Goal: Obtain resource: Download file/media

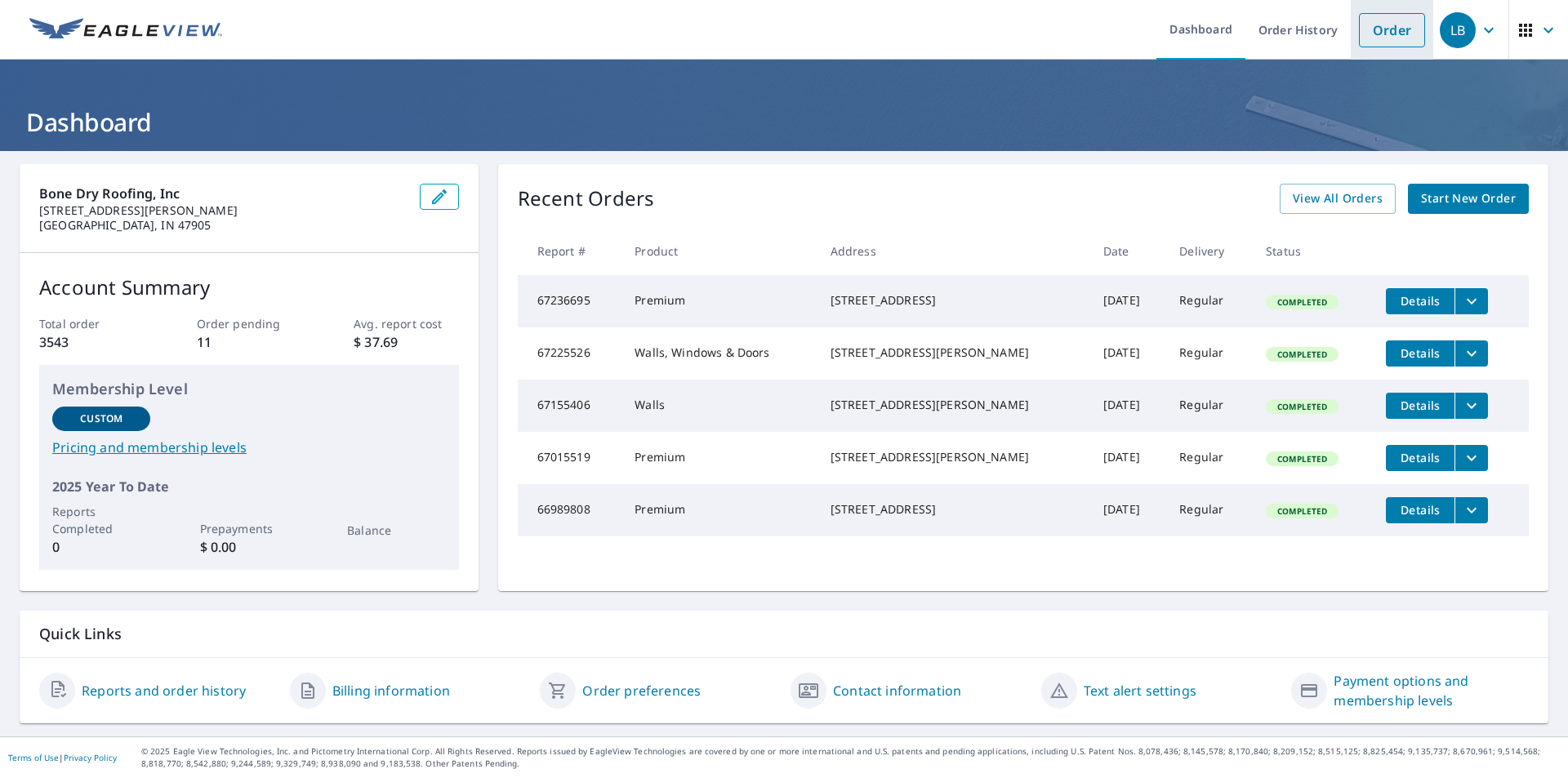
click at [1402, 23] on link "Order" at bounding box center [1392, 31] width 66 height 34
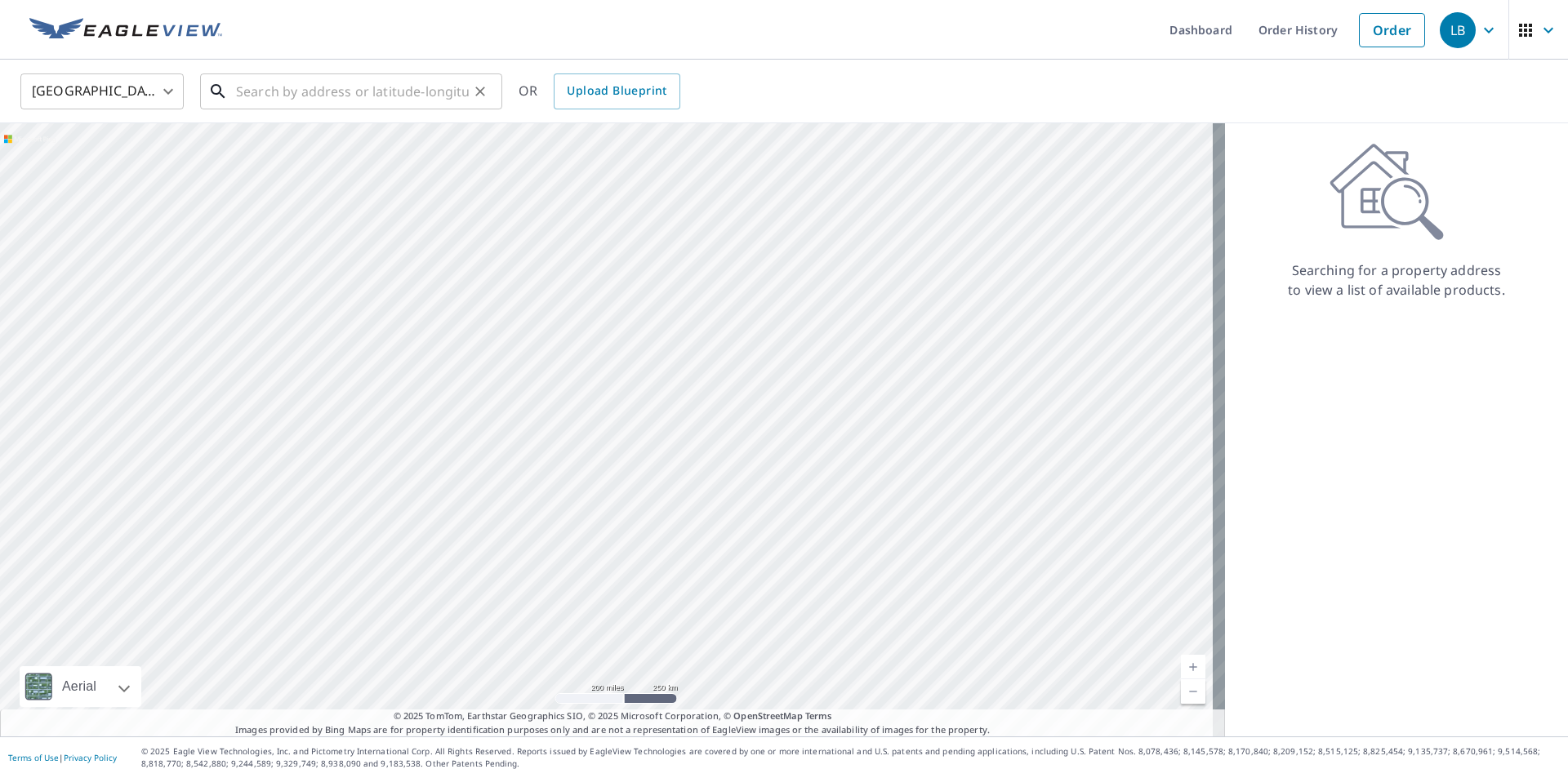
click at [285, 98] on input "text" at bounding box center [352, 92] width 233 height 46
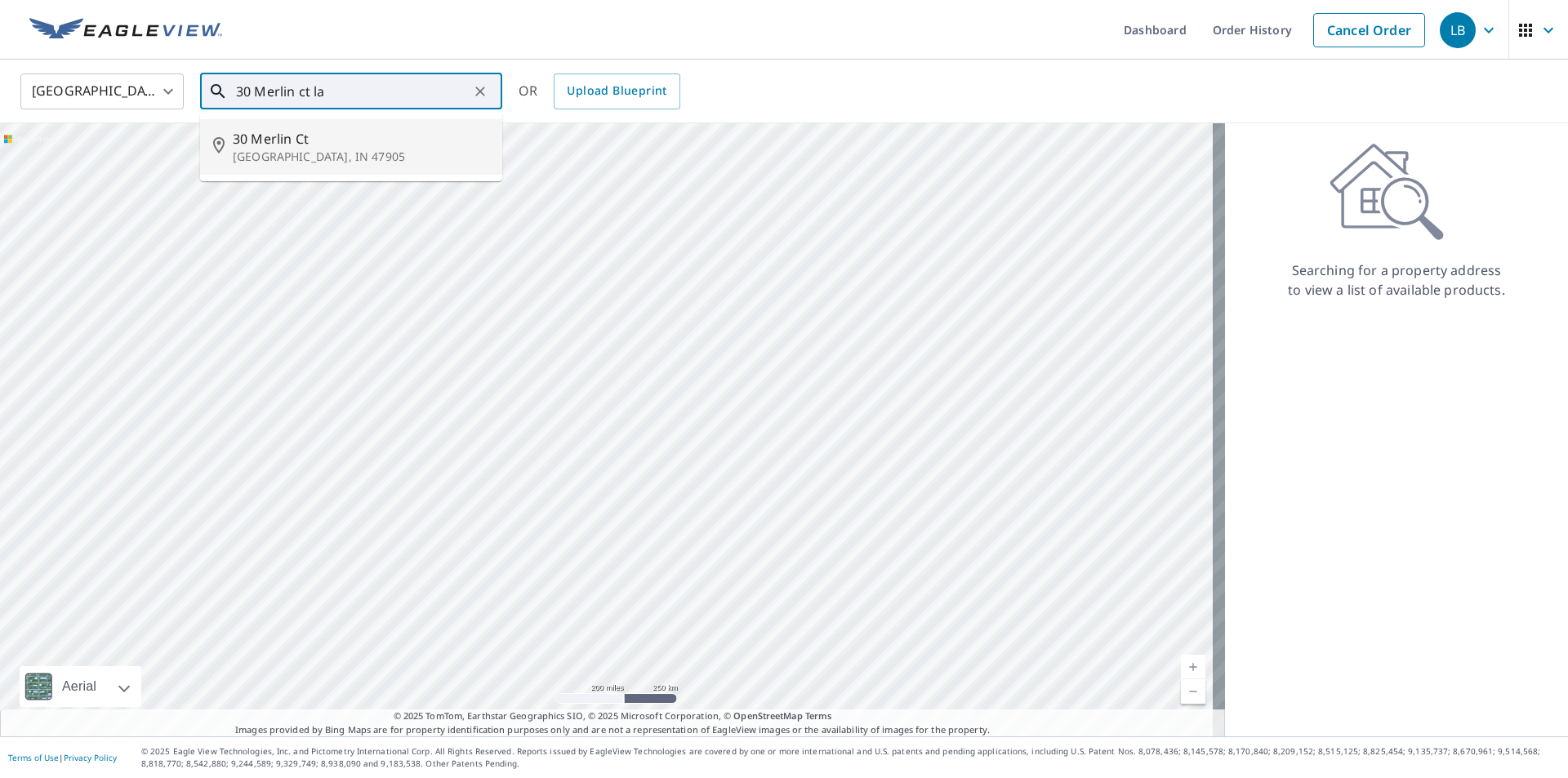
click at [289, 129] on span "30 Merlin Ct" at bounding box center [361, 139] width 257 height 19
type input "[STREET_ADDRESS]"
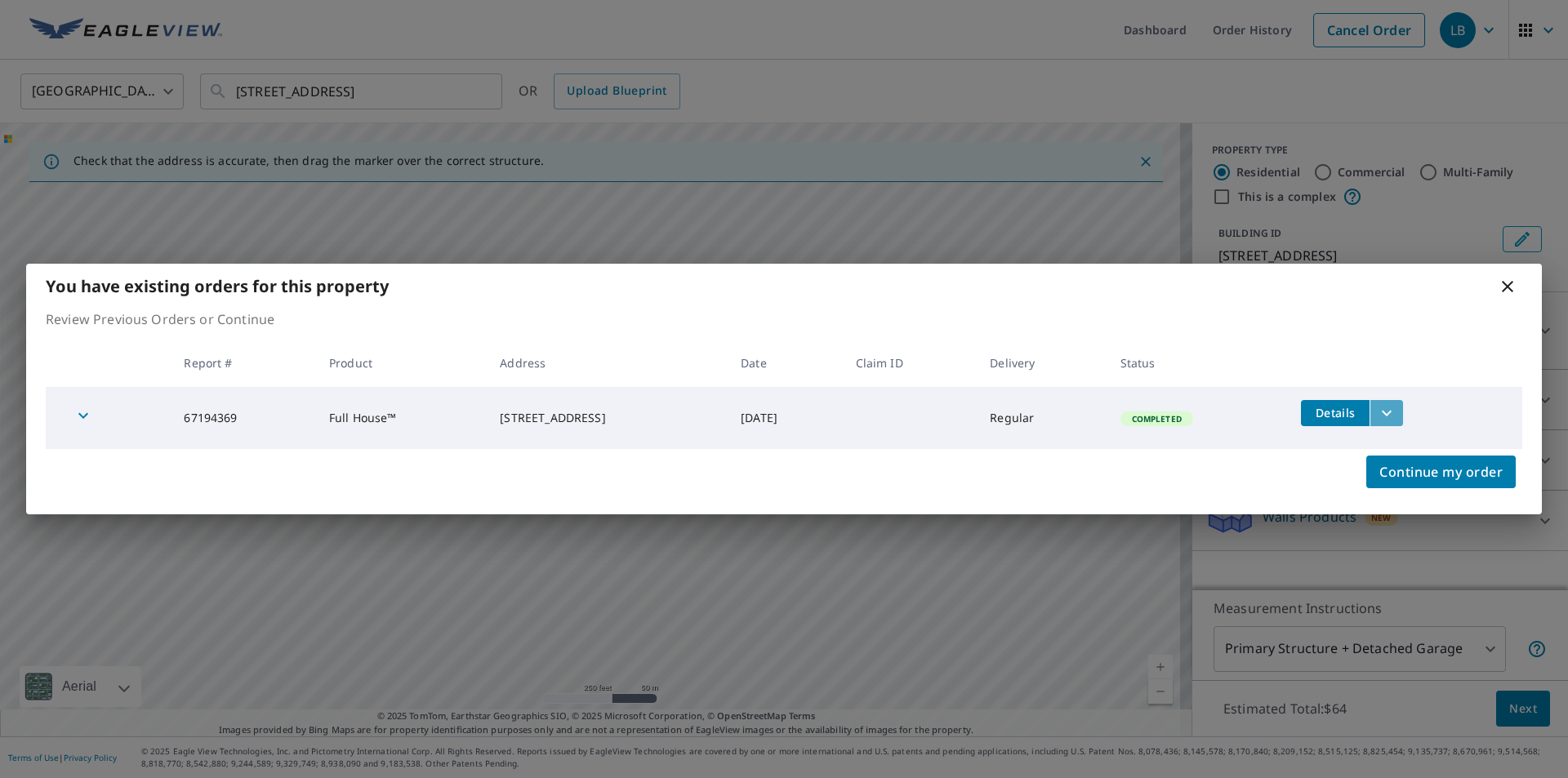
click at [1403, 404] on button "filesDropdownBtn-67194369" at bounding box center [1386, 413] width 34 height 26
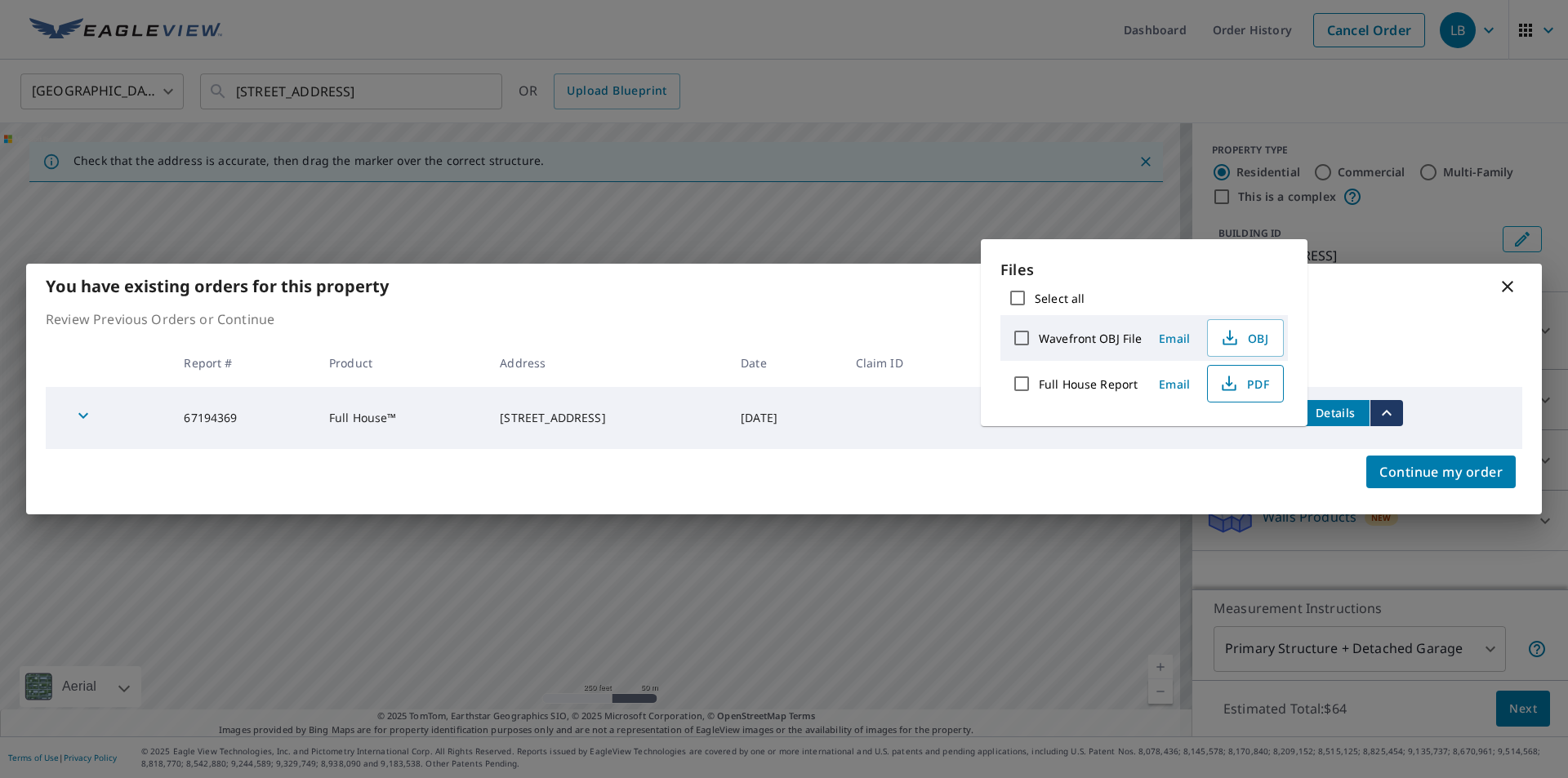
click at [1248, 374] on button "PDF" at bounding box center [1245, 383] width 77 height 37
click at [1013, 73] on div "You have existing orders for this property Review Previous Orders or Continue R…" at bounding box center [784, 389] width 1568 height 778
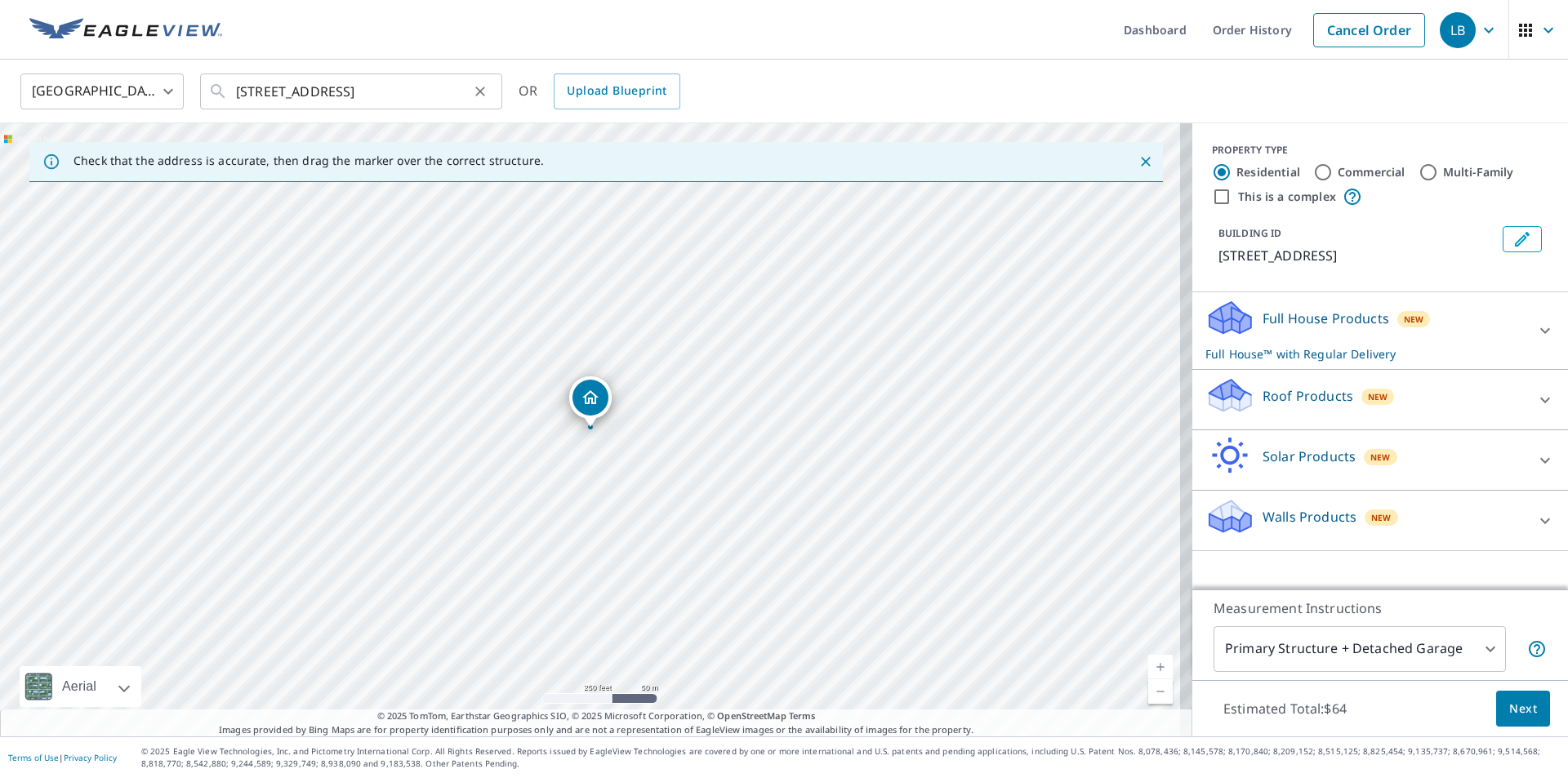
click at [486, 93] on icon "Clear" at bounding box center [479, 91] width 16 height 16
click at [328, 85] on input "text" at bounding box center [352, 92] width 233 height 46
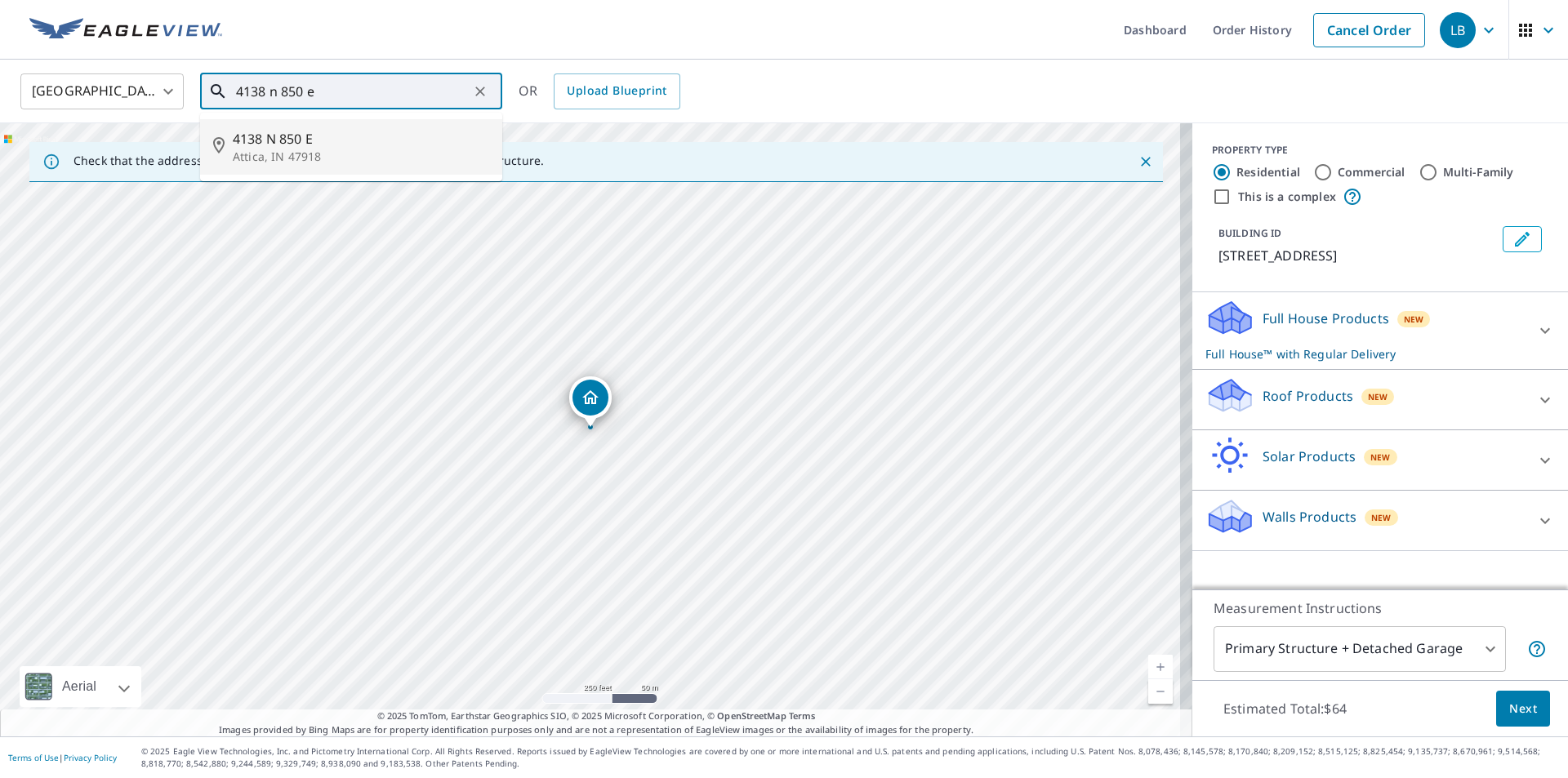
click at [301, 144] on span "4138 N 850 E" at bounding box center [361, 139] width 257 height 19
type input "4138 N 850 E Attica, IN 47918"
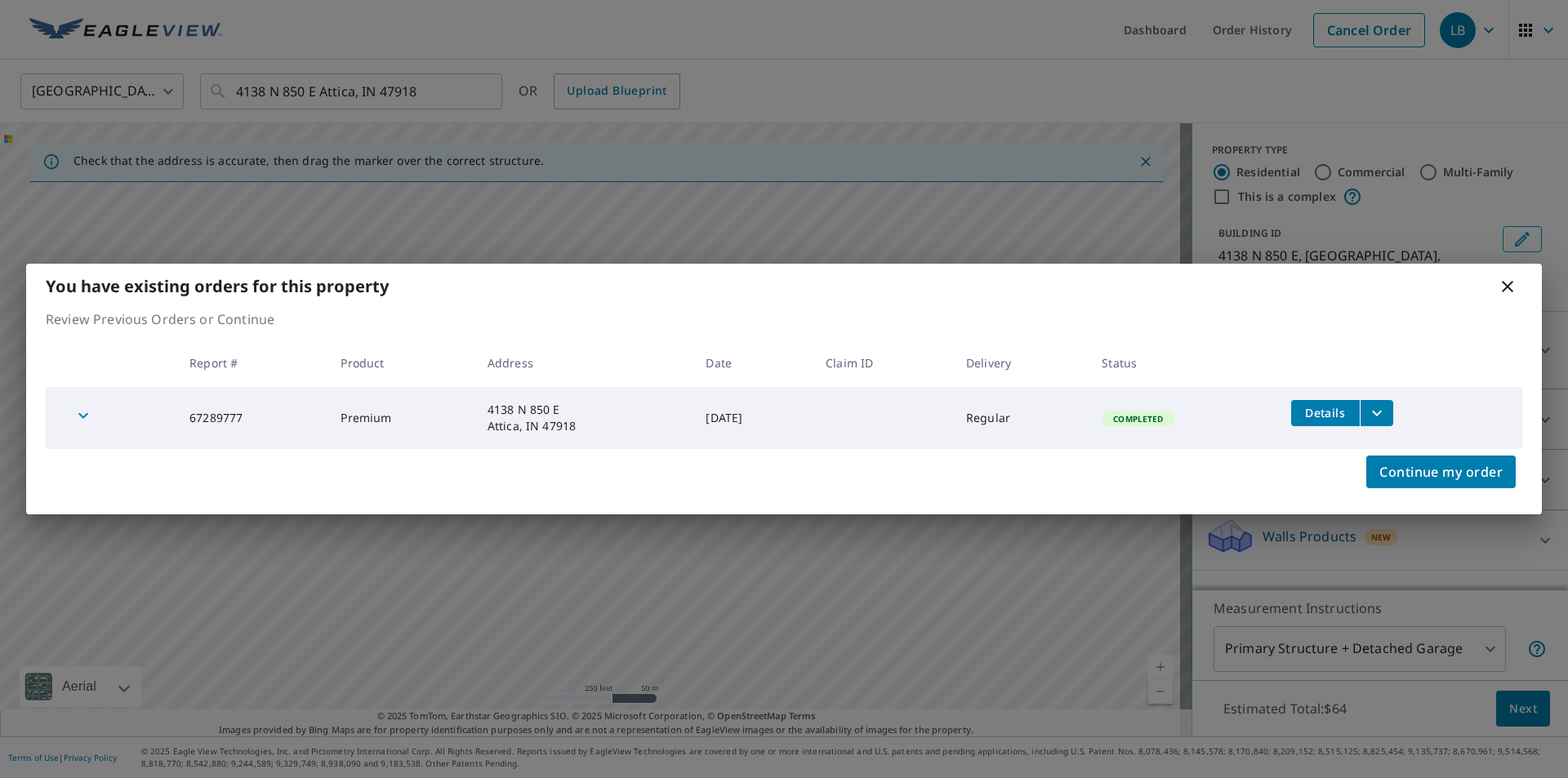
click at [1387, 408] on icon "filesDropdownBtn-67289777" at bounding box center [1376, 413] width 19 height 19
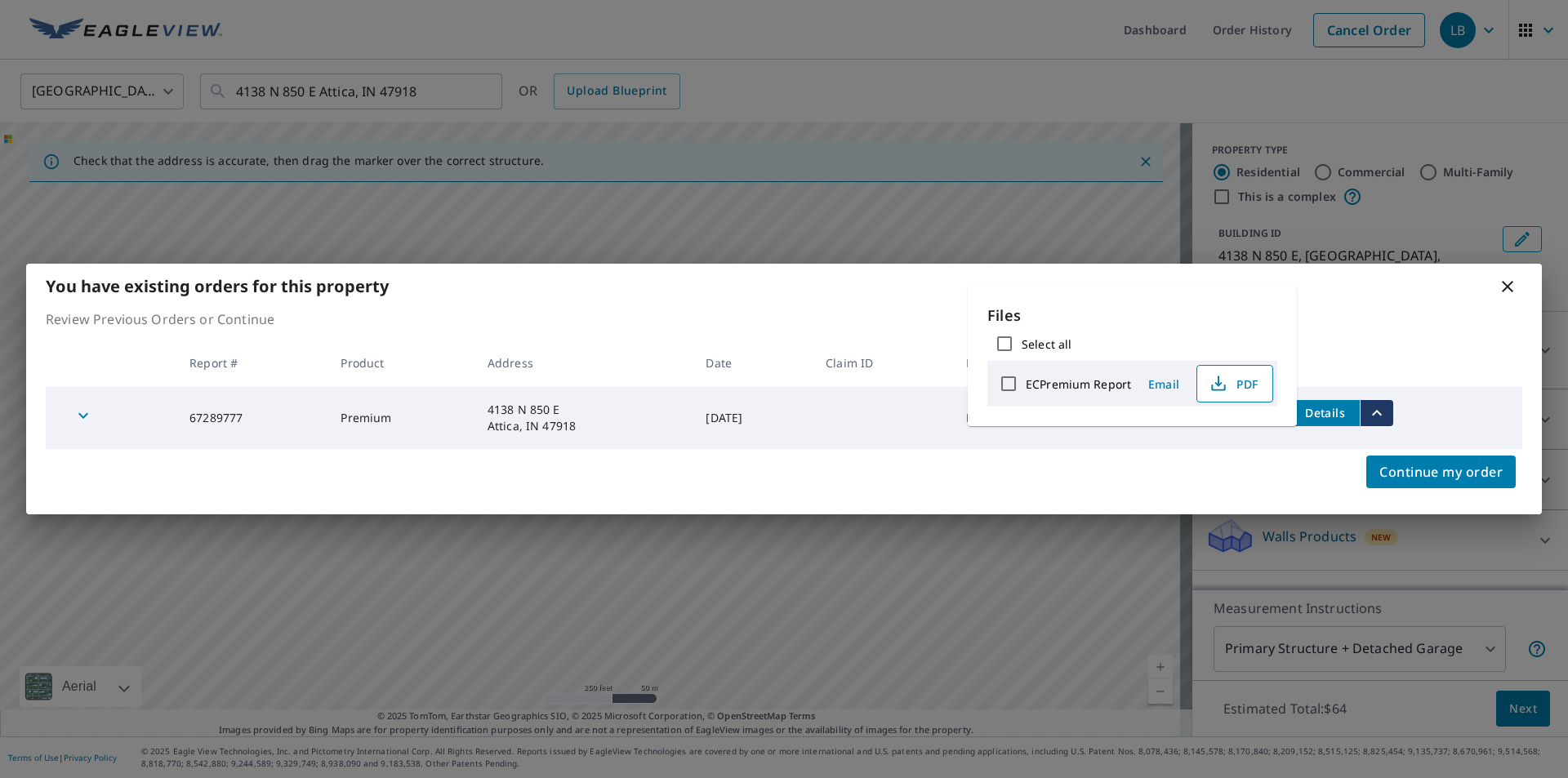
click at [1250, 383] on span "PDF" at bounding box center [1233, 383] width 53 height 19
click at [923, 201] on div "You have existing orders for this property Review Previous Orders or Continue R…" at bounding box center [784, 389] width 1568 height 778
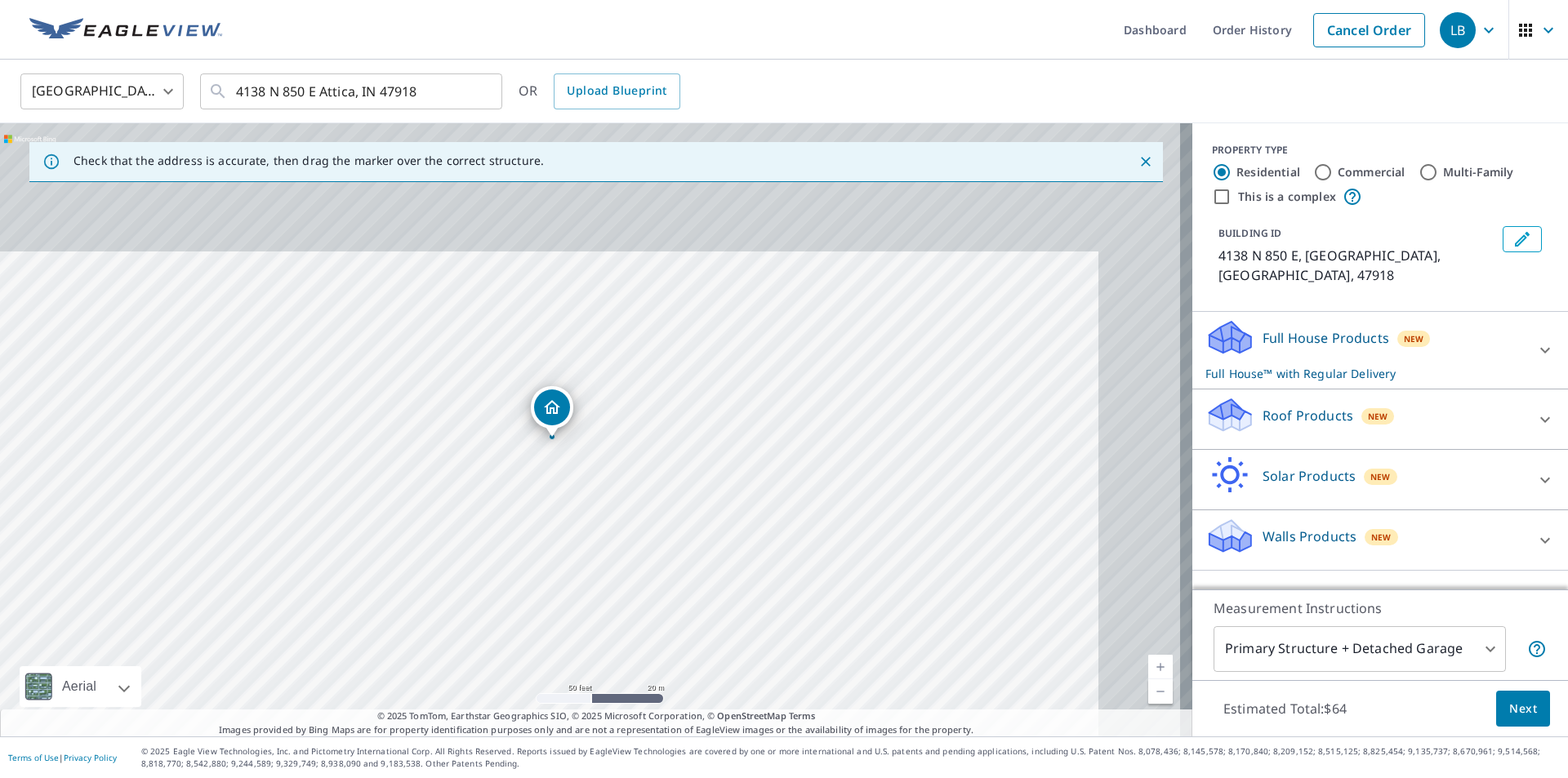
drag, startPoint x: 770, startPoint y: 320, endPoint x: 585, endPoint y: 618, distance: 350.8
click at [585, 618] on div "4138 N 850 E Attica, IN 47918" at bounding box center [596, 430] width 1192 height 613
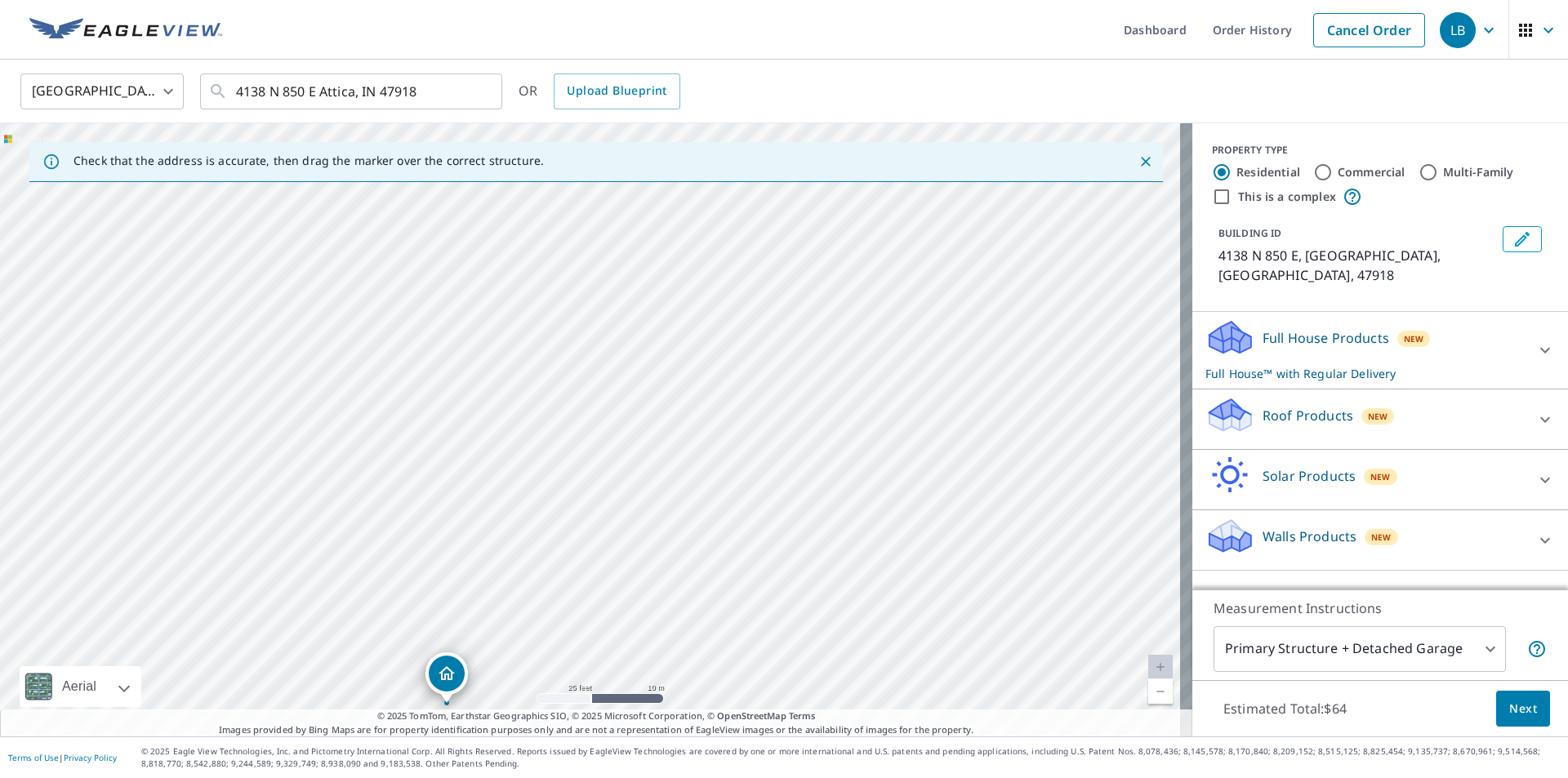
drag, startPoint x: 846, startPoint y: 427, endPoint x: 767, endPoint y: 600, distance: 190.2
click at [767, 600] on div "4138 N 850 E Attica, IN 47918" at bounding box center [596, 430] width 1192 height 613
